Goal: Information Seeking & Learning: Learn about a topic

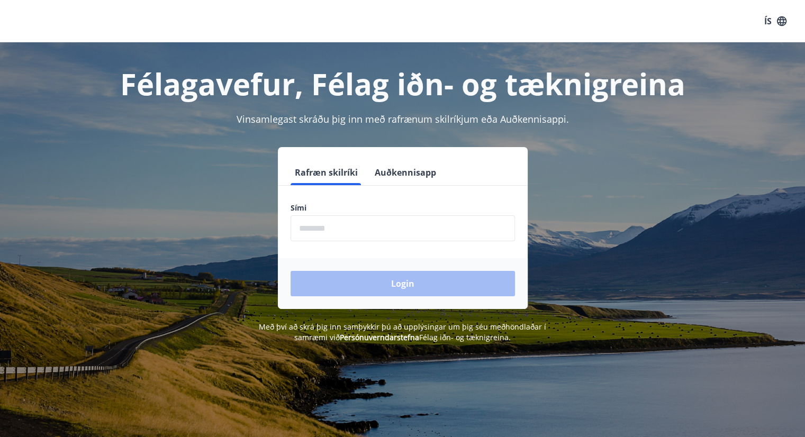
click at [421, 230] on input "phone" at bounding box center [403, 228] width 224 height 26
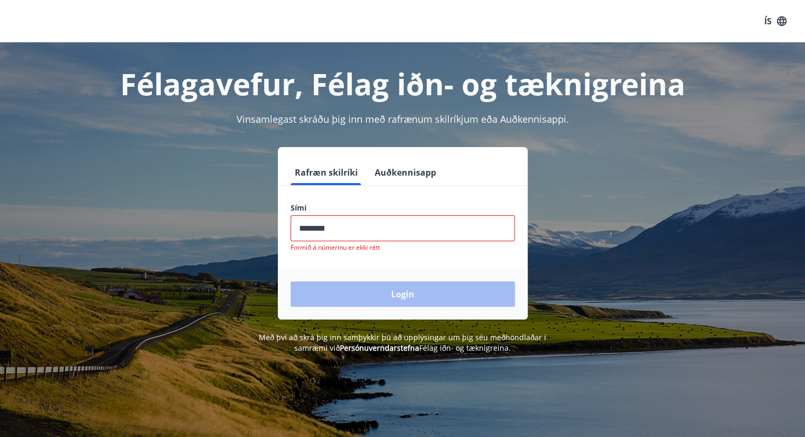
click at [407, 282] on div "Login" at bounding box center [403, 294] width 250 height 51
click at [353, 230] on input "phone" at bounding box center [403, 228] width 224 height 26
click at [319, 227] on input "phone" at bounding box center [403, 228] width 224 height 26
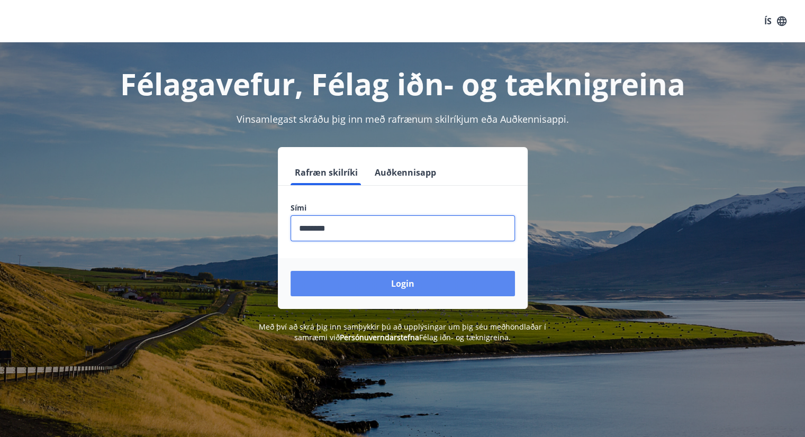
type input "********"
click at [353, 280] on button "Login" at bounding box center [403, 283] width 224 height 25
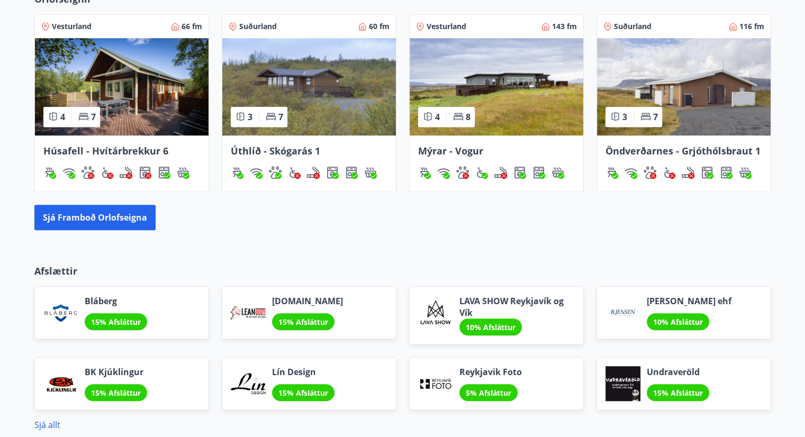
scroll to position [807, 0]
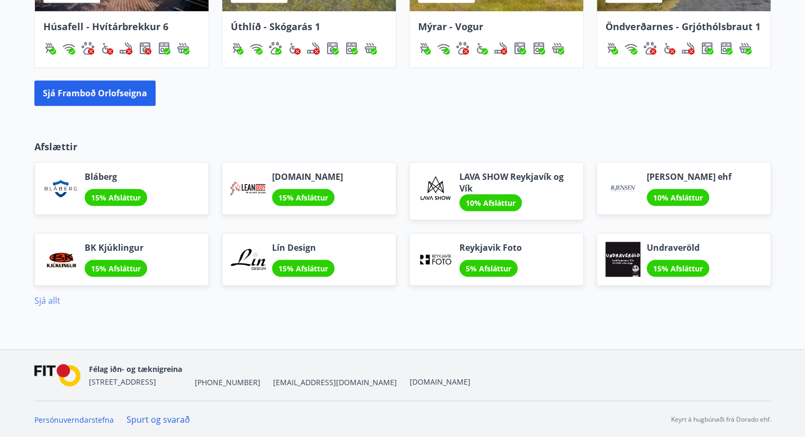
click at [53, 301] on link "Sjá allt" at bounding box center [47, 301] width 26 height 12
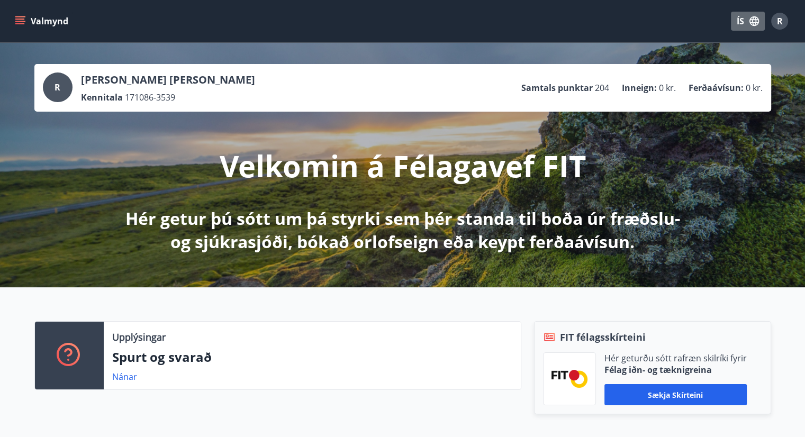
click at [752, 19] on icon "button" at bounding box center [755, 21] width 12 height 12
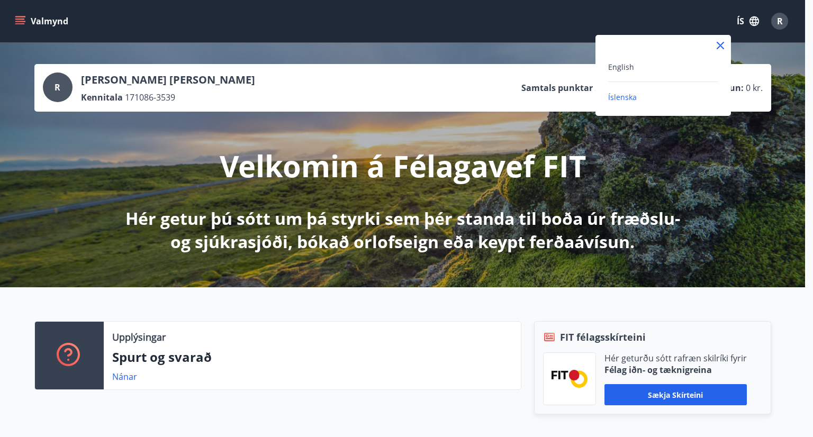
click at [633, 65] on div "English" at bounding box center [663, 66] width 110 height 13
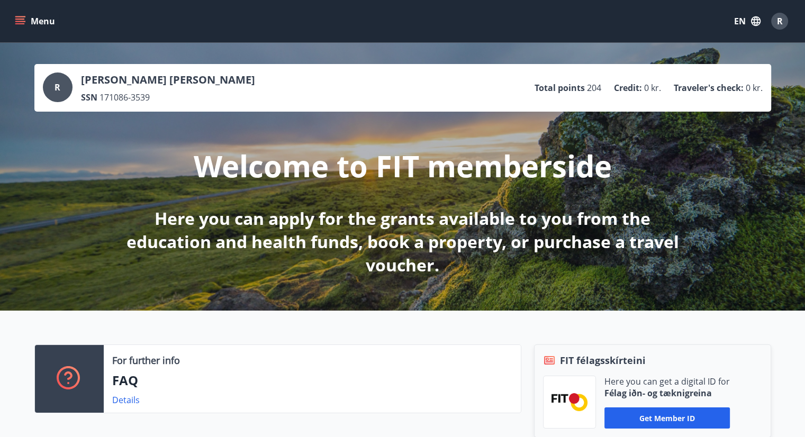
click at [17, 26] on icon "menu" at bounding box center [20, 21] width 11 height 11
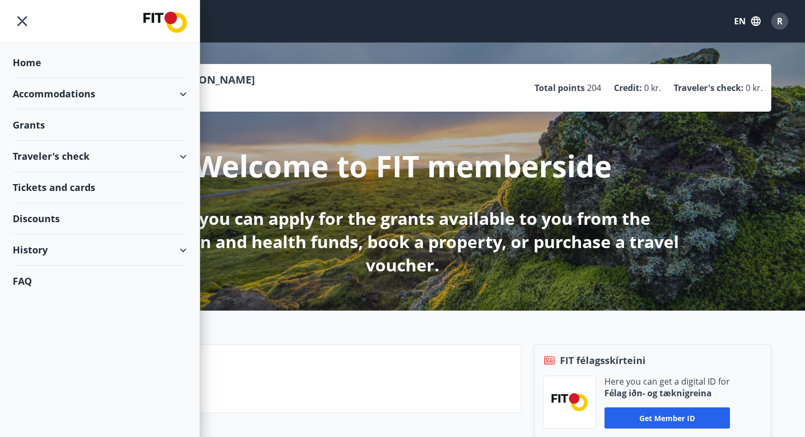
click at [183, 93] on div "Accommodations" at bounding box center [100, 93] width 174 height 31
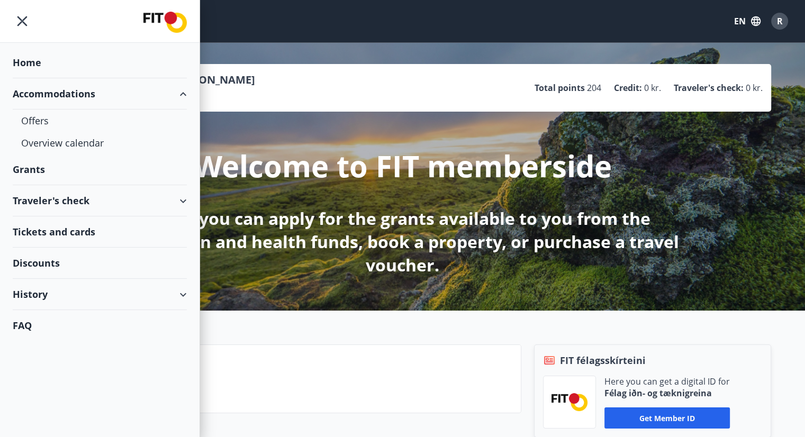
click at [183, 93] on div "Accommodations" at bounding box center [100, 93] width 174 height 31
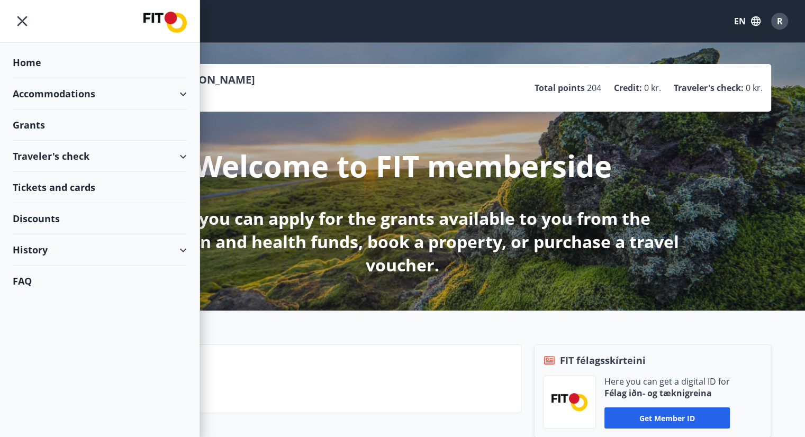
click at [139, 152] on div "Traveler's check" at bounding box center [100, 156] width 174 height 31
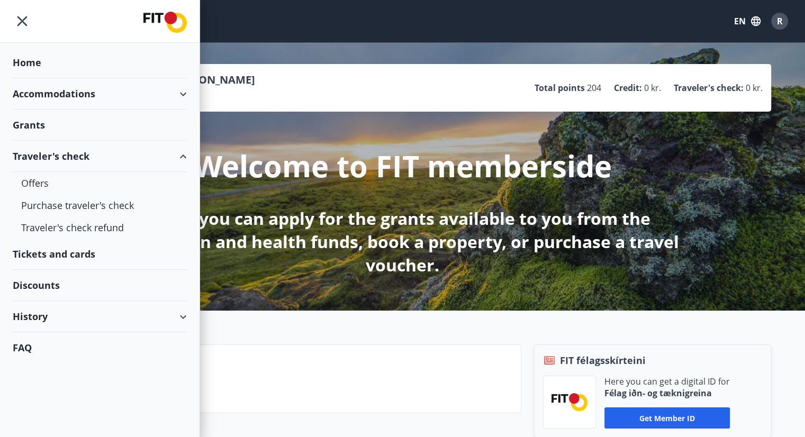
click at [139, 152] on div "Traveler's check" at bounding box center [100, 156] width 174 height 31
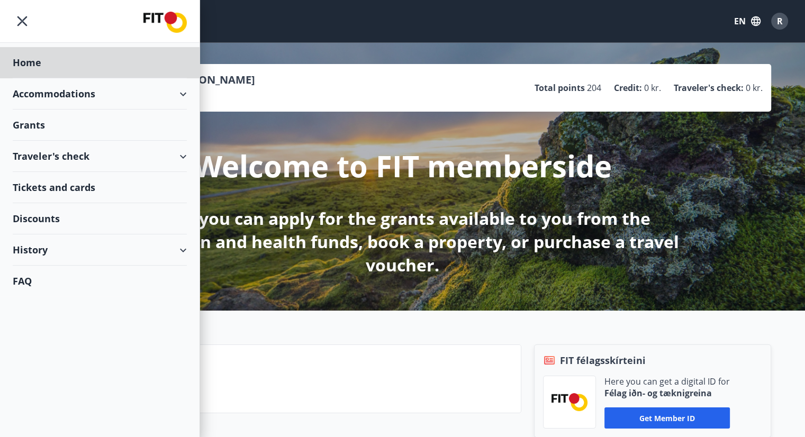
click at [33, 78] on div "Grants" at bounding box center [100, 62] width 174 height 31
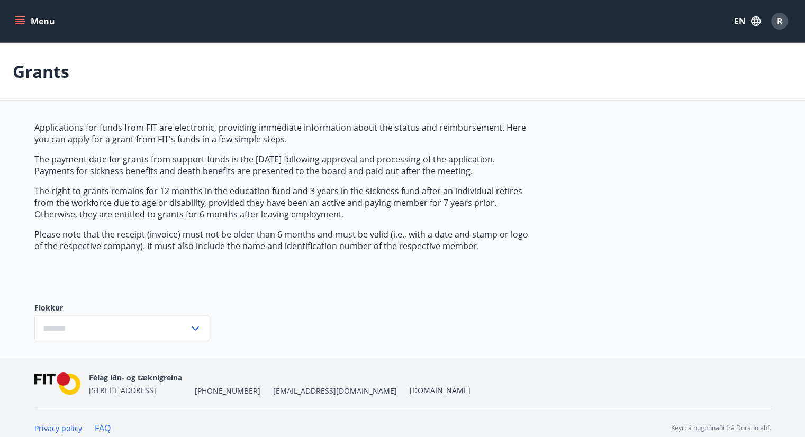
type input "***"
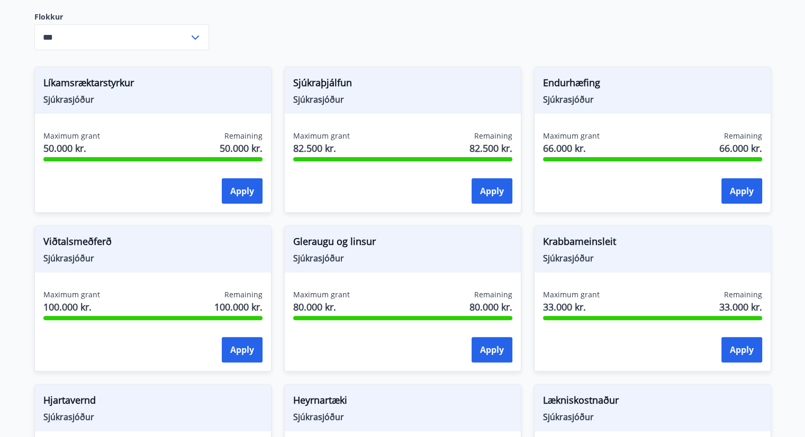
scroll to position [273, 0]
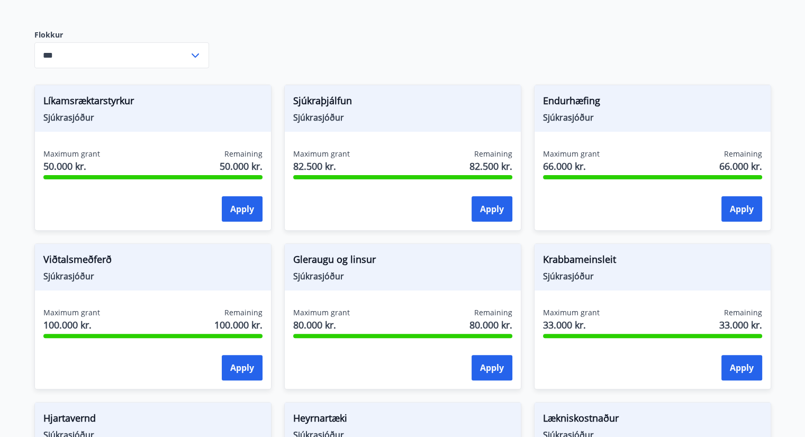
click at [190, 49] on icon at bounding box center [195, 55] width 13 height 13
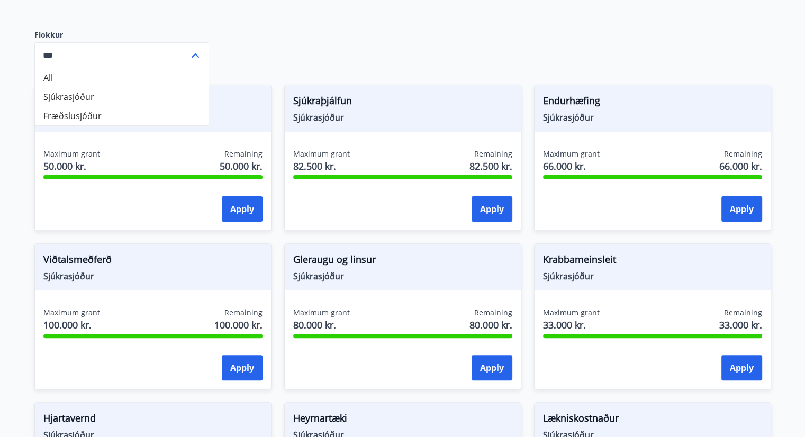
click at [195, 58] on icon at bounding box center [195, 55] width 13 height 13
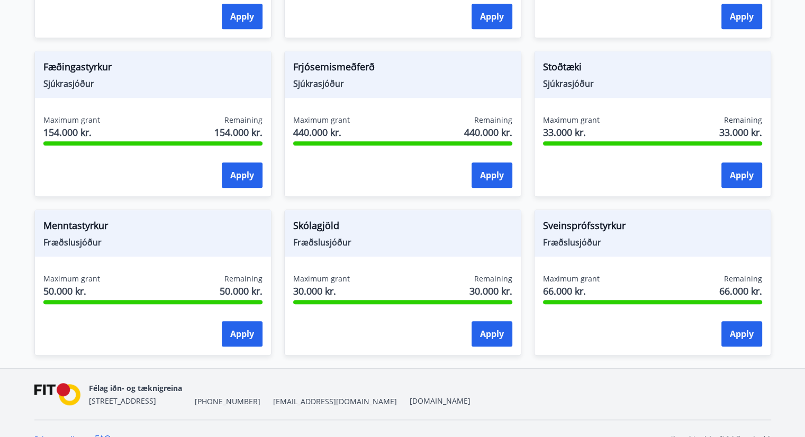
scroll to position [803, 0]
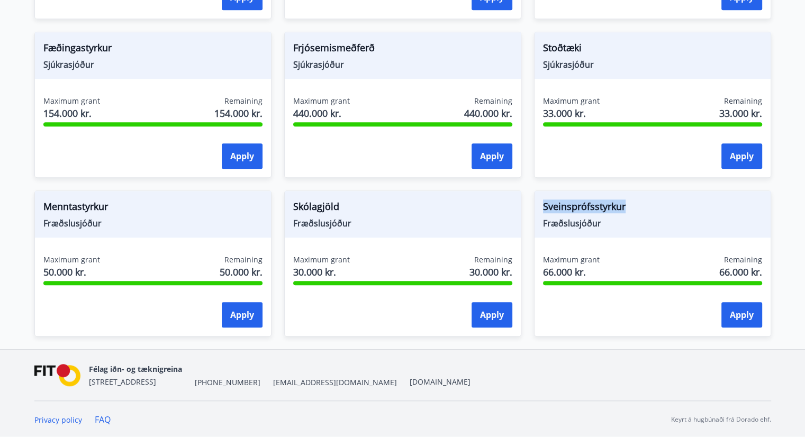
drag, startPoint x: 544, startPoint y: 205, endPoint x: 635, endPoint y: 204, distance: 90.5
click at [635, 204] on span "Sveinsprófsstyrkur" at bounding box center [652, 209] width 219 height 18
copy span "Sveinsprófsstyrkur"
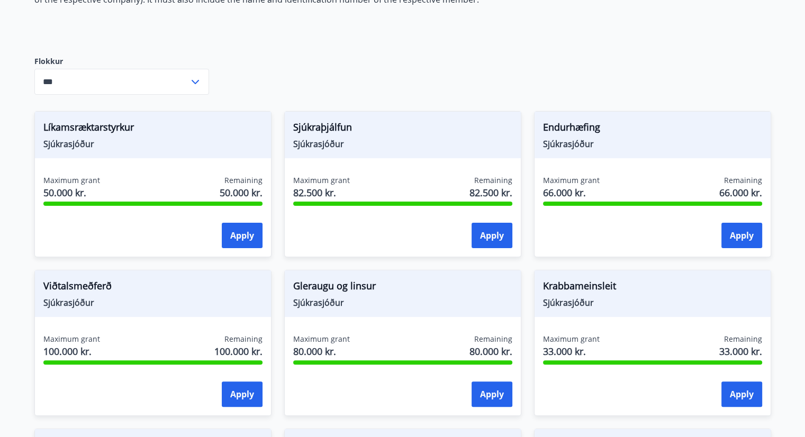
scroll to position [220, 0]
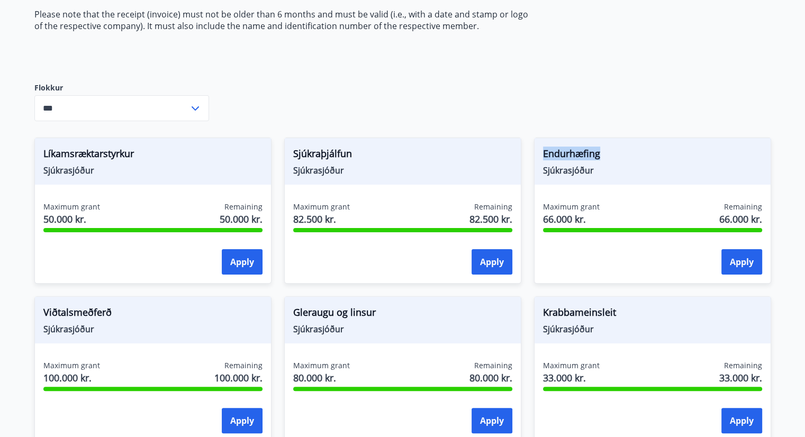
drag, startPoint x: 605, startPoint y: 153, endPoint x: 540, endPoint y: 152, distance: 64.6
click at [540, 152] on div "Endurhæfing Sjúkrasjóður" at bounding box center [653, 161] width 236 height 47
copy span "Endurhæfing"
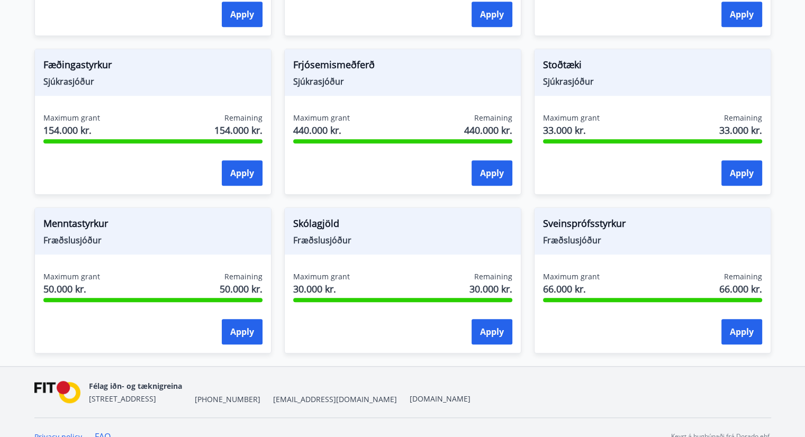
scroll to position [803, 0]
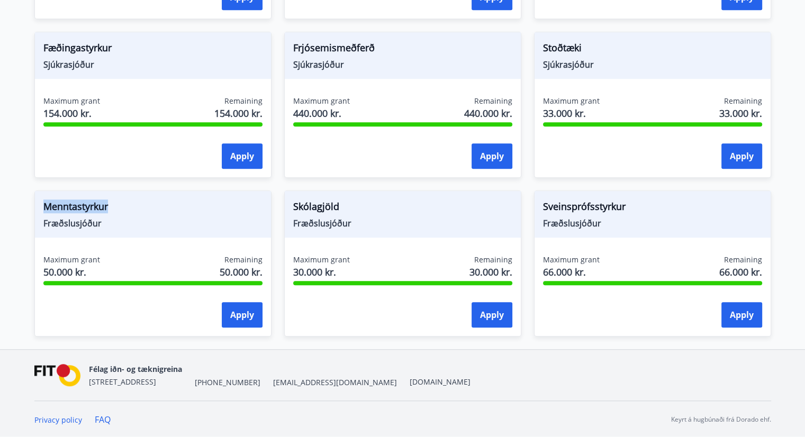
drag, startPoint x: 42, startPoint y: 202, endPoint x: 108, endPoint y: 206, distance: 65.8
click at [108, 206] on span "Menntastyrkur" at bounding box center [152, 209] width 219 height 18
copy span "Menntastyrkur"
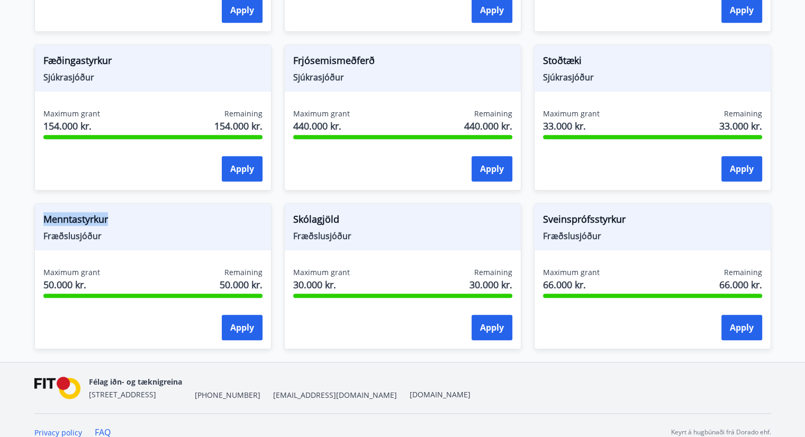
scroll to position [750, 0]
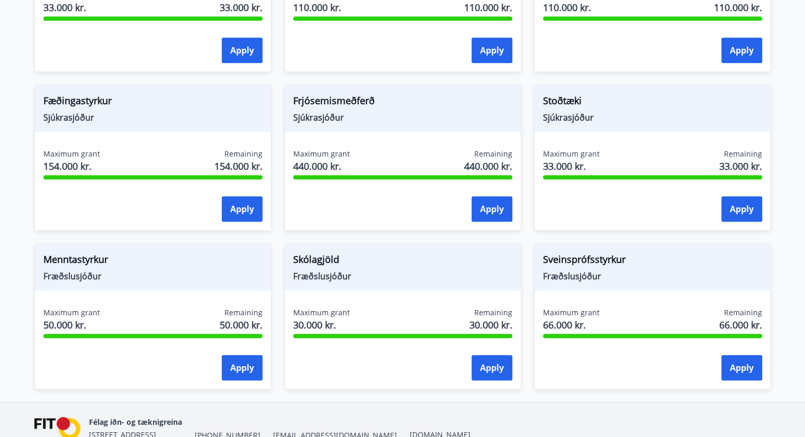
click at [358, 263] on span "Skólagjöld" at bounding box center [402, 262] width 219 height 18
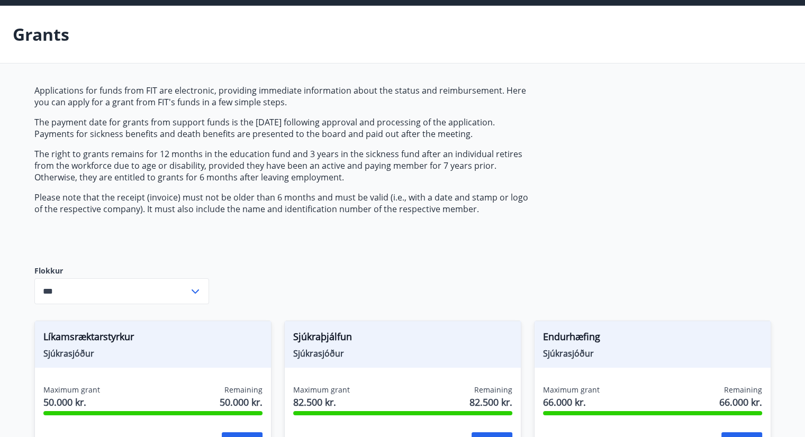
scroll to position [53, 0]
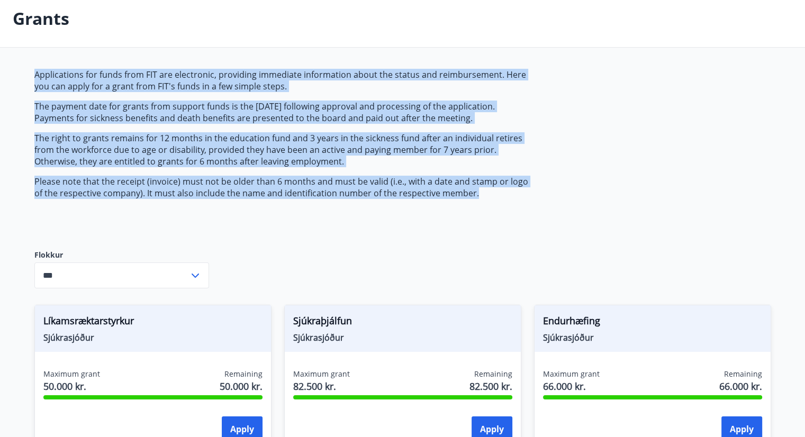
drag, startPoint x: 34, startPoint y: 73, endPoint x: 462, endPoint y: 191, distance: 444.4
click at [462, 191] on span "Applications for funds from FIT are electronic, providing immediate information…" at bounding box center [284, 134] width 500 height 130
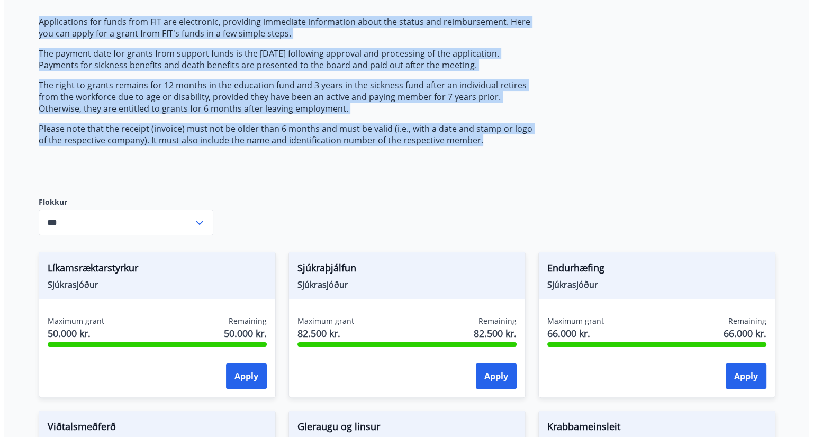
scroll to position [0, 0]
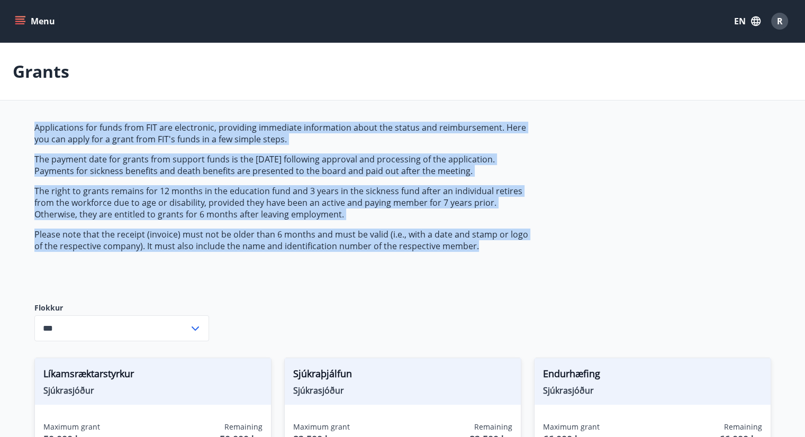
click at [772, 26] on div "R" at bounding box center [779, 21] width 17 height 17
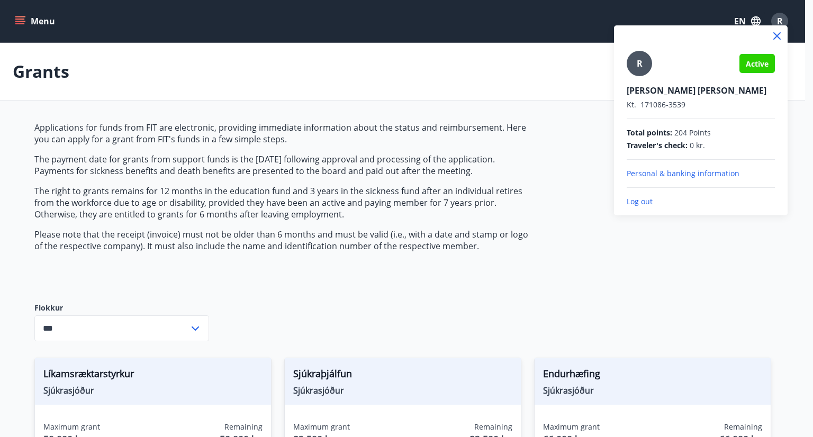
click at [653, 205] on p "Log out" at bounding box center [701, 201] width 148 height 11
click at [647, 204] on p "Log out" at bounding box center [701, 201] width 148 height 11
